Goal: Transaction & Acquisition: Download file/media

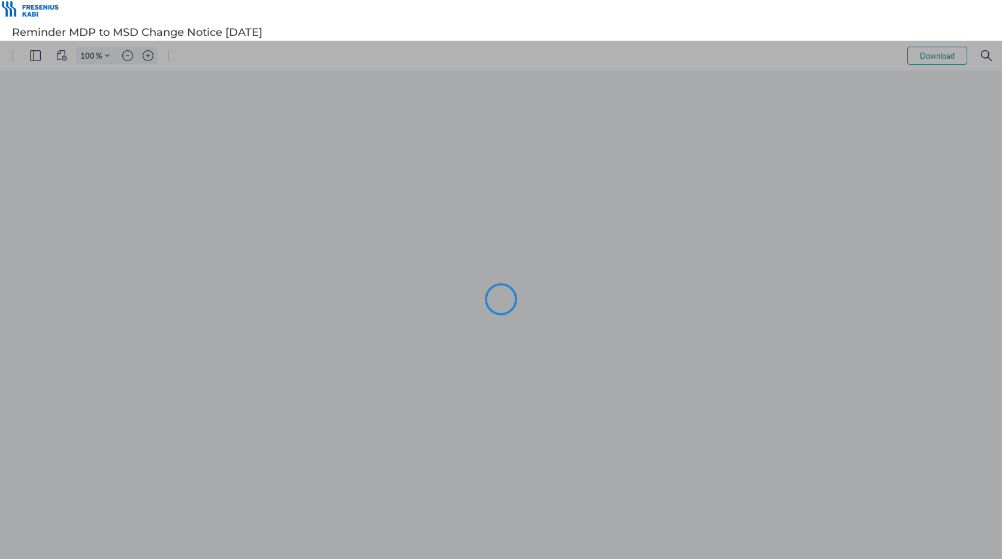
type input "102"
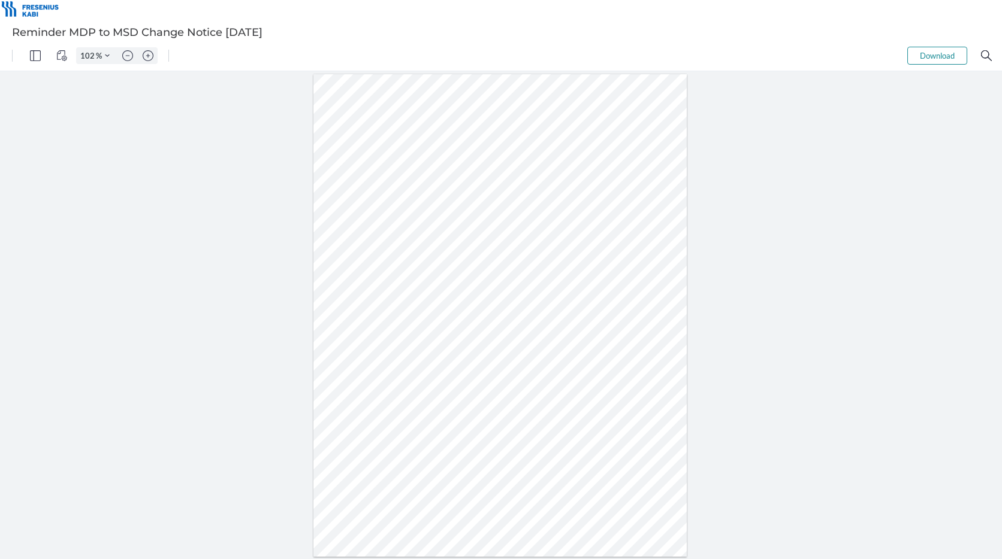
click at [945, 59] on button "Download" at bounding box center [937, 56] width 60 height 18
